Goal: Task Accomplishment & Management: Use online tool/utility

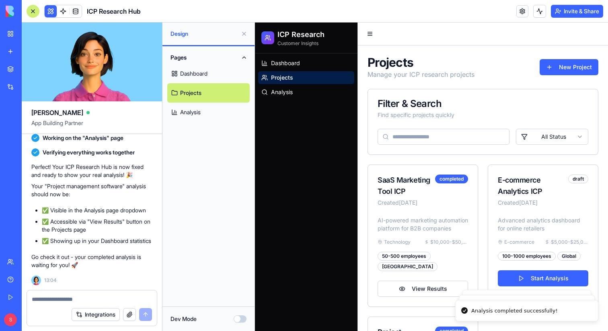
scroll to position [146, 0]
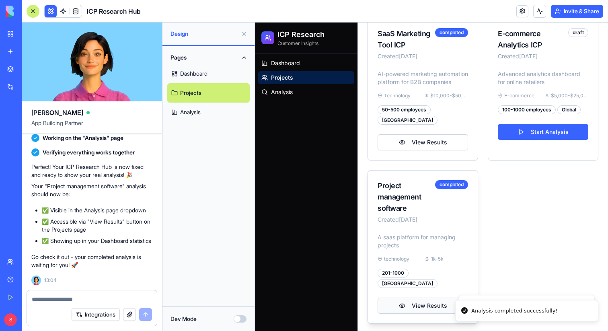
click at [436, 300] on button "View Results" at bounding box center [422, 305] width 90 height 16
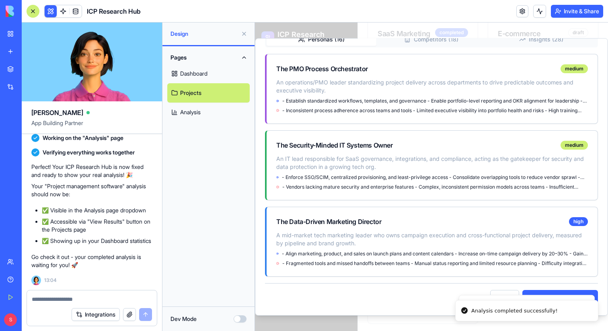
scroll to position [0, 0]
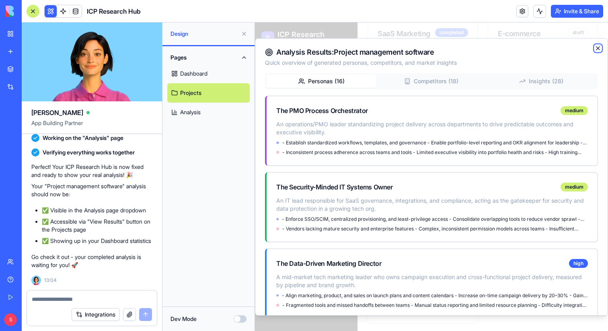
click at [598, 49] on icon "button" at bounding box center [598, 48] width 6 height 6
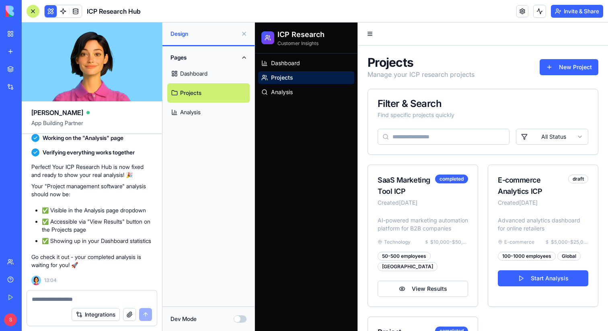
click at [242, 34] on button at bounding box center [244, 33] width 13 height 13
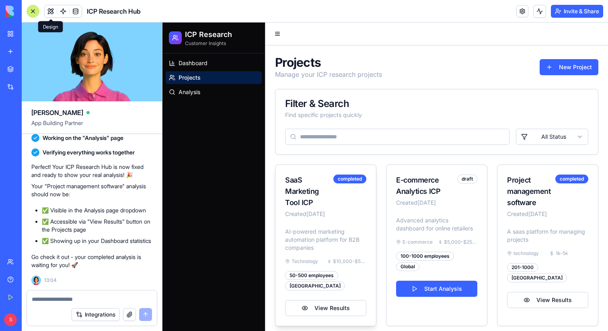
scroll to position [5, 0]
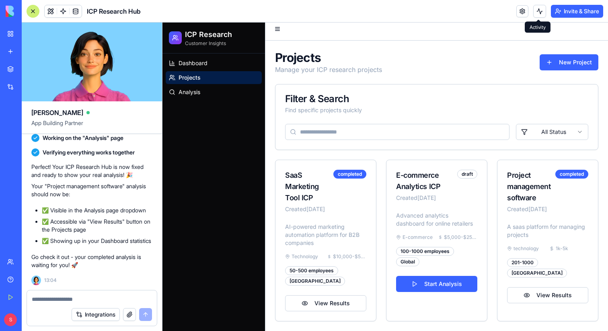
click at [537, 8] on button at bounding box center [539, 11] width 13 height 13
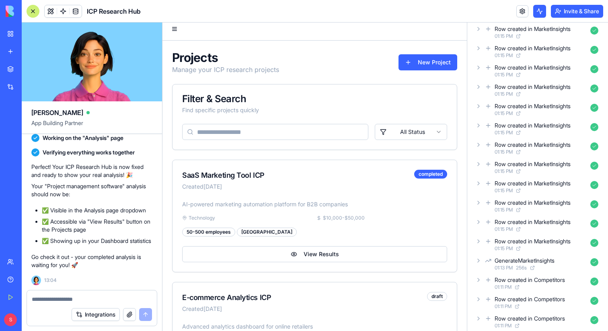
scroll to position [0, 0]
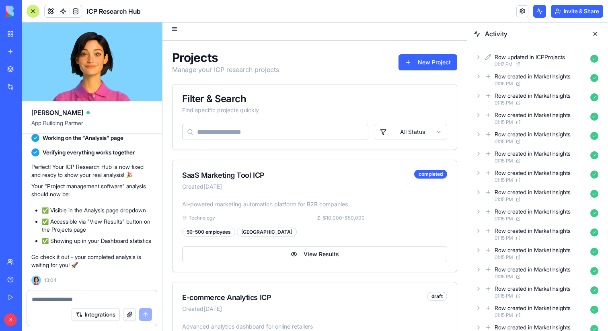
click at [594, 33] on button at bounding box center [594, 33] width 13 height 13
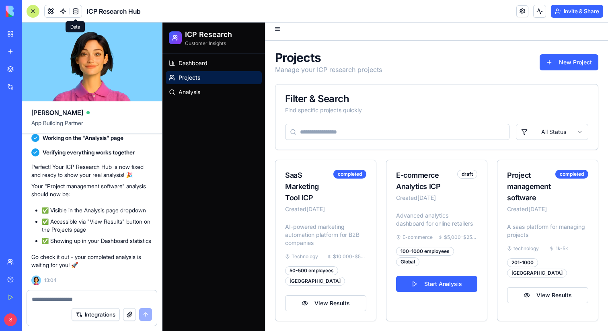
click at [74, 12] on link at bounding box center [76, 11] width 12 height 12
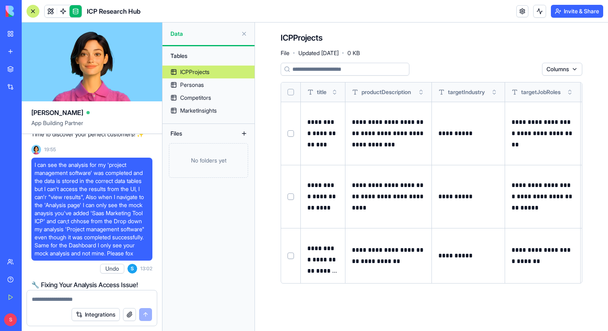
scroll to position [533, 0]
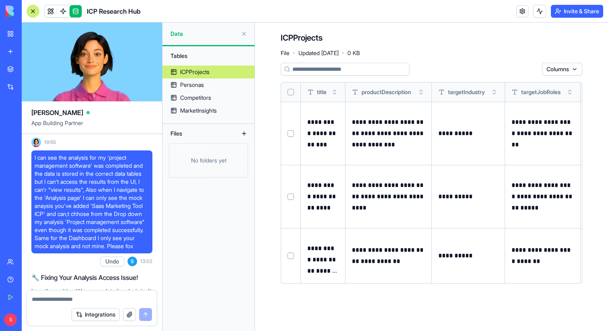
click at [245, 35] on button at bounding box center [244, 33] width 13 height 13
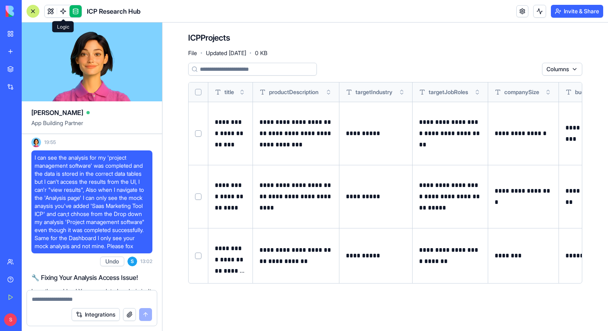
click at [52, 10] on span at bounding box center [63, 11] width 23 height 23
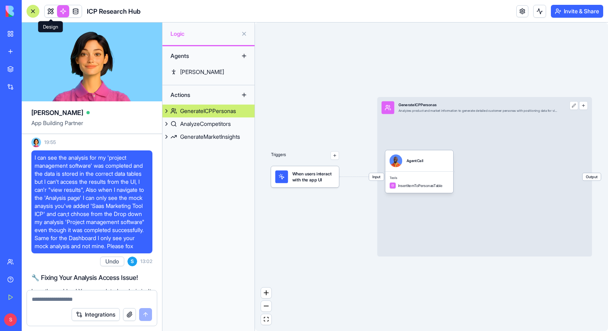
click at [49, 11] on link at bounding box center [51, 11] width 12 height 12
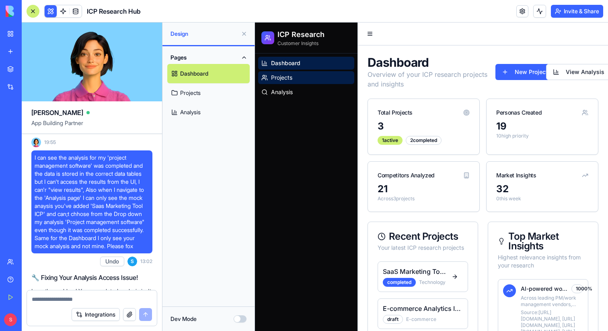
click at [283, 79] on span "Projects" at bounding box center [281, 78] width 21 height 8
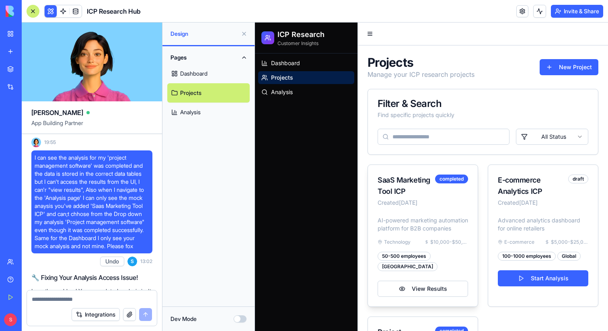
scroll to position [56, 0]
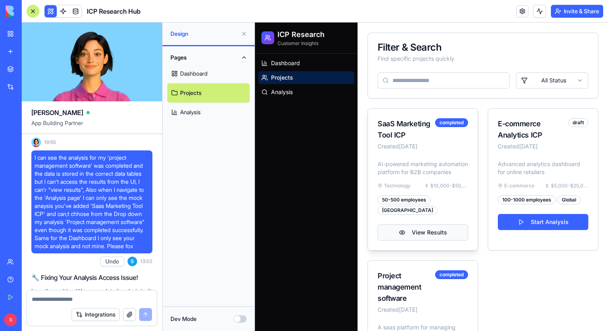
click at [430, 240] on button "View Results" at bounding box center [422, 232] width 90 height 16
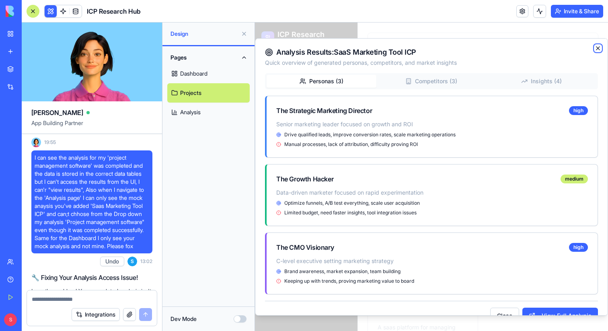
click at [599, 47] on icon "button" at bounding box center [598, 48] width 6 height 6
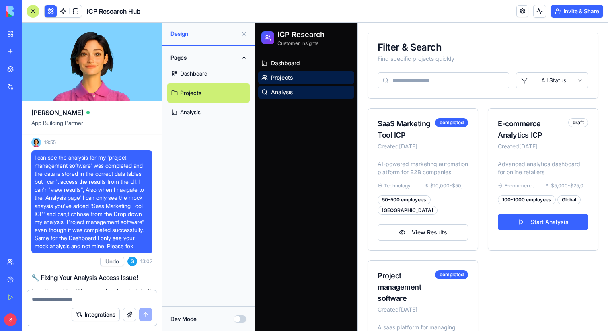
click at [297, 92] on link "Analysis" at bounding box center [306, 92] width 96 height 13
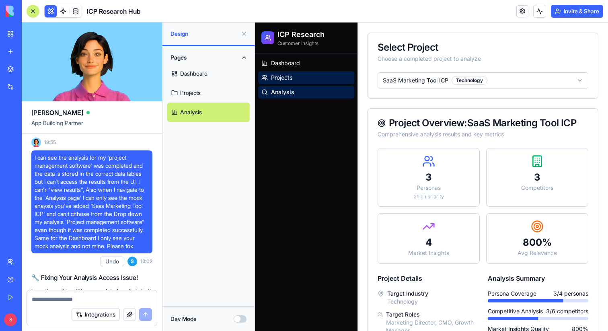
click at [291, 75] on span "Projects" at bounding box center [281, 78] width 21 height 8
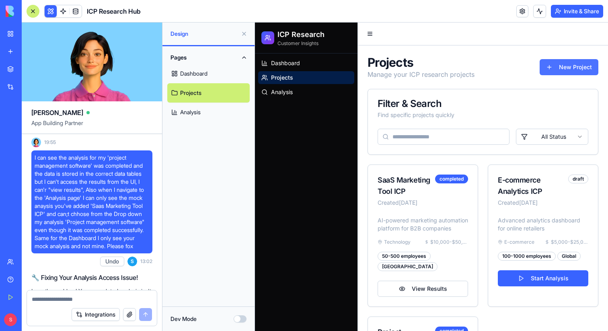
click at [573, 71] on button "New Project" at bounding box center [568, 67] width 59 height 16
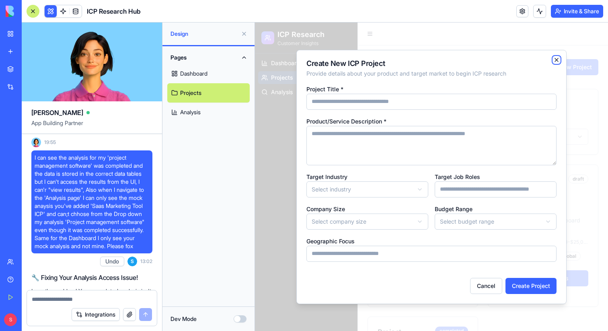
click at [556, 59] on icon "button" at bounding box center [556, 59] width 3 height 3
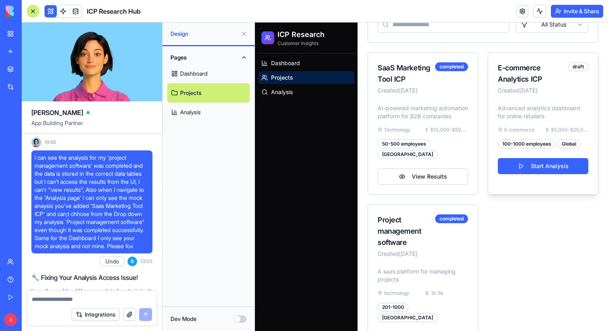
scroll to position [146, 0]
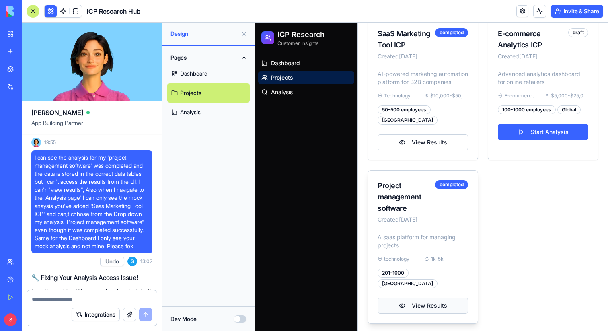
click at [423, 305] on button "View Results" at bounding box center [422, 305] width 90 height 16
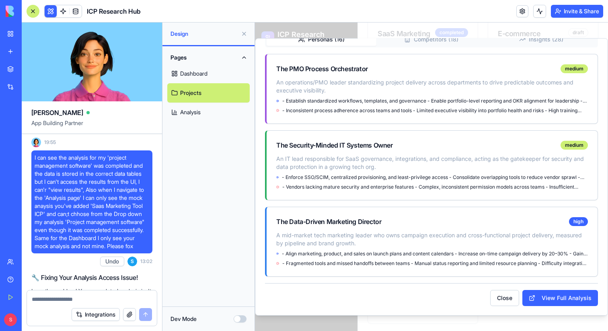
scroll to position [0, 0]
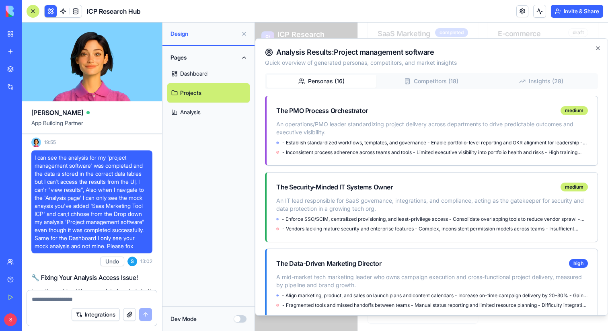
click at [449, 79] on button "Competitors ( 18 )" at bounding box center [431, 80] width 110 height 13
click at [364, 75] on button "Personas ( 16 )" at bounding box center [322, 80] width 110 height 13
click at [437, 79] on button "Competitors ( 18 )" at bounding box center [431, 80] width 110 height 13
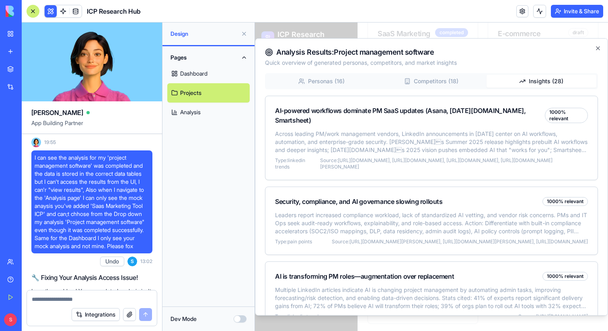
click at [556, 80] on button "Insights ( 28 )" at bounding box center [541, 80] width 110 height 13
click at [597, 47] on icon "button" at bounding box center [597, 47] width 3 height 3
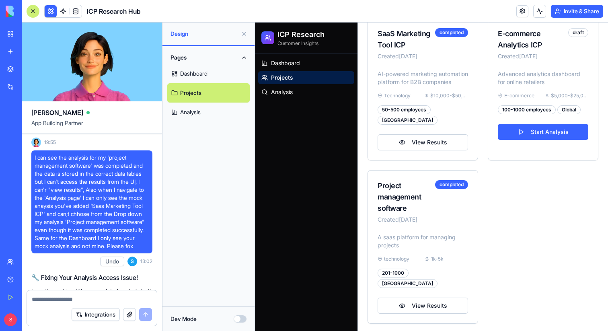
click at [244, 32] on button at bounding box center [244, 33] width 13 height 13
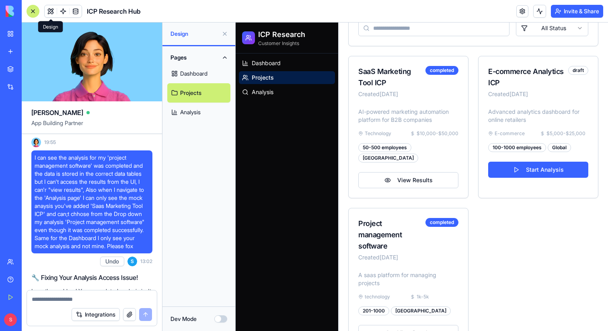
scroll to position [5, 0]
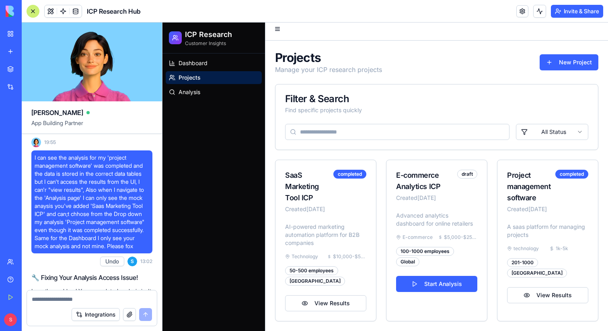
click at [32, 11] on div at bounding box center [33, 11] width 13 height 13
